Goal: Information Seeking & Learning: Learn about a topic

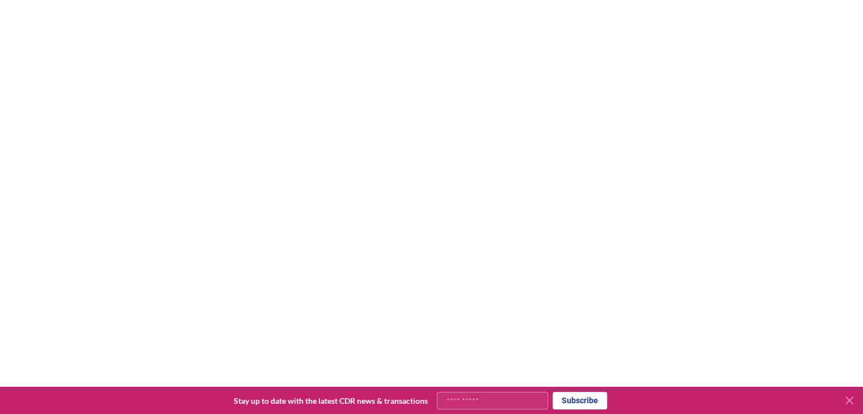
scroll to position [195, 0]
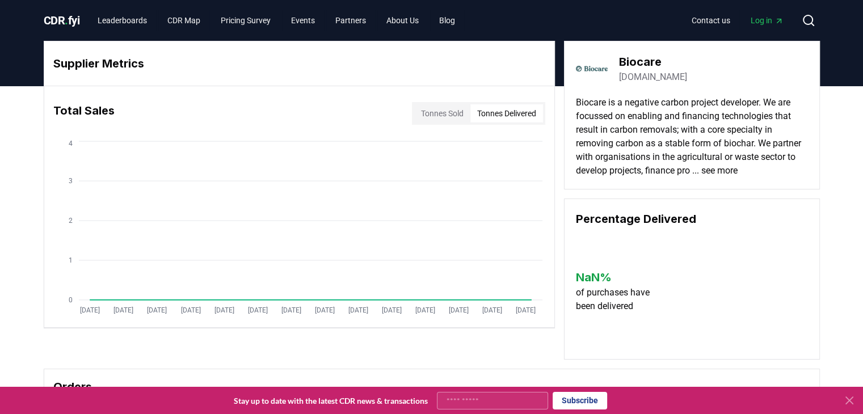
click at [475, 112] on button "Tonnes Delivered" at bounding box center [507, 113] width 73 height 18
click at [769, 171] on p "Biocare is a negative carbon project developer. We are focussed on enabling and…" at bounding box center [692, 137] width 232 height 82
click at [652, 75] on link "biocareprojects.com" at bounding box center [653, 77] width 68 height 14
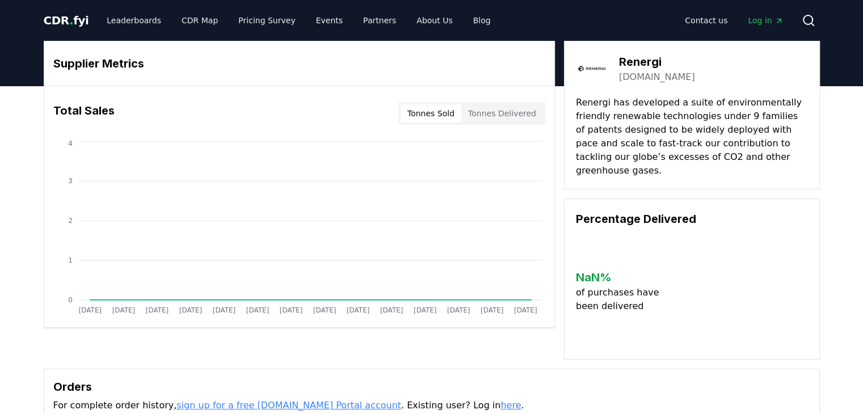
click at [649, 78] on link "renergi.net" at bounding box center [657, 77] width 76 height 14
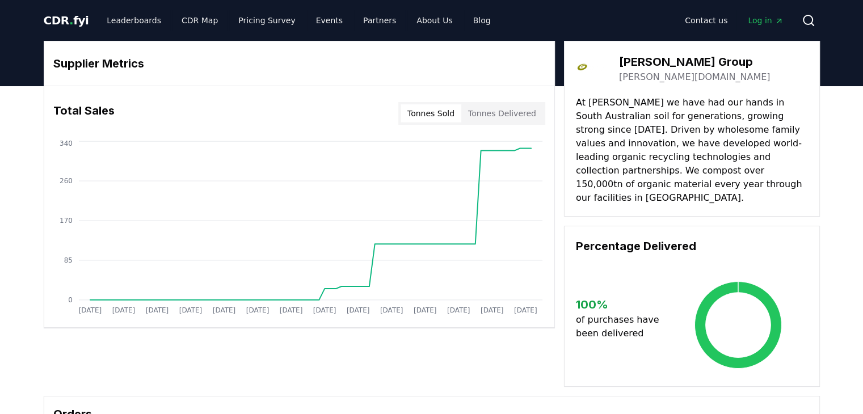
click at [654, 75] on link "[PERSON_NAME][DOMAIN_NAME]" at bounding box center [695, 77] width 152 height 14
